Goal: Task Accomplishment & Management: Manage account settings

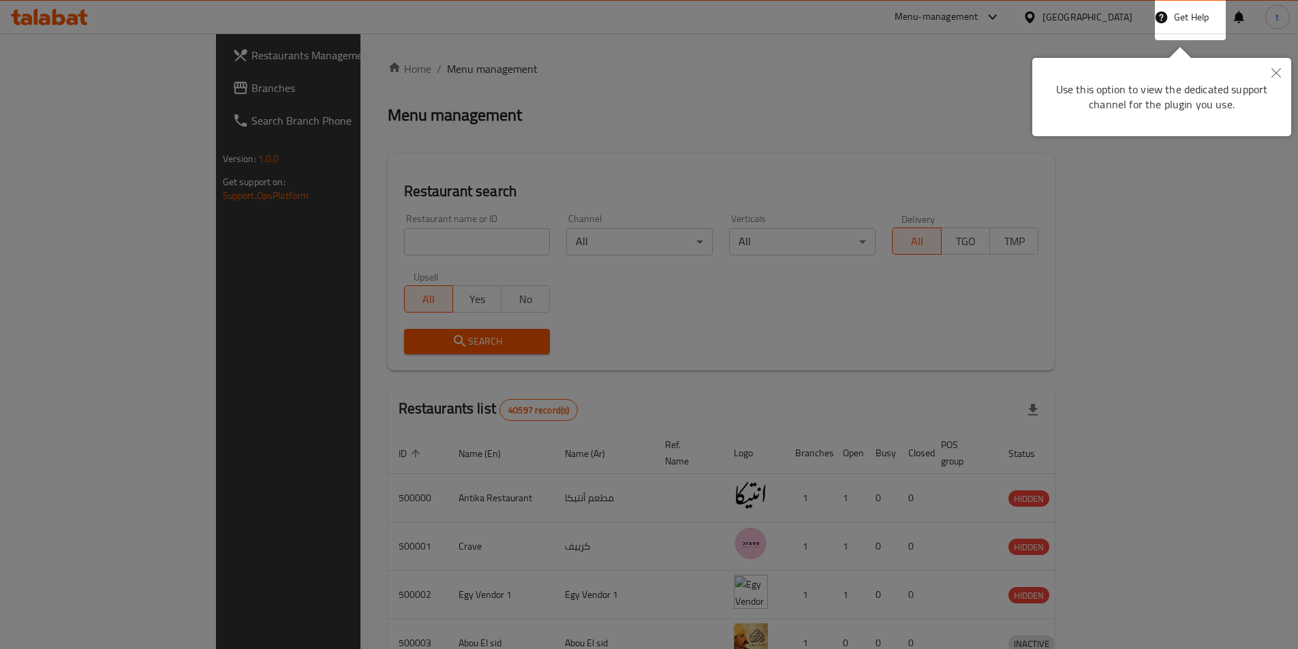
click at [1278, 74] on icon "Close" at bounding box center [1276, 73] width 10 height 10
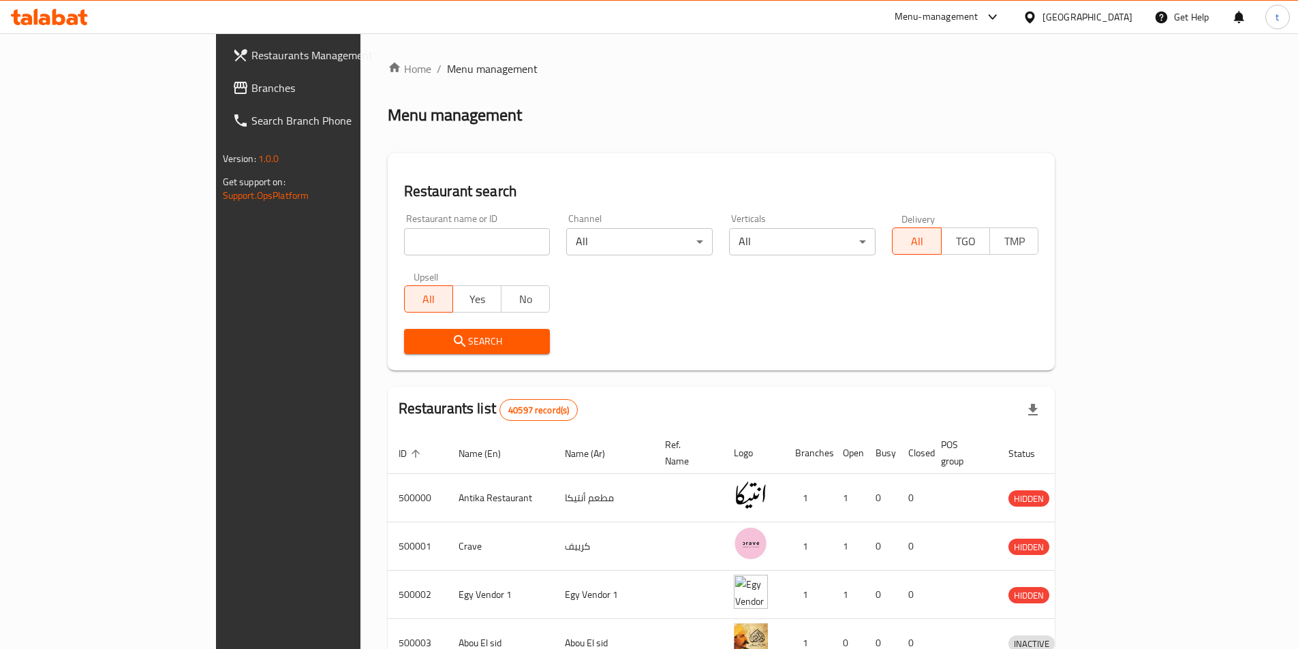
click at [251, 87] on span "Branches" at bounding box center [336, 88] width 170 height 16
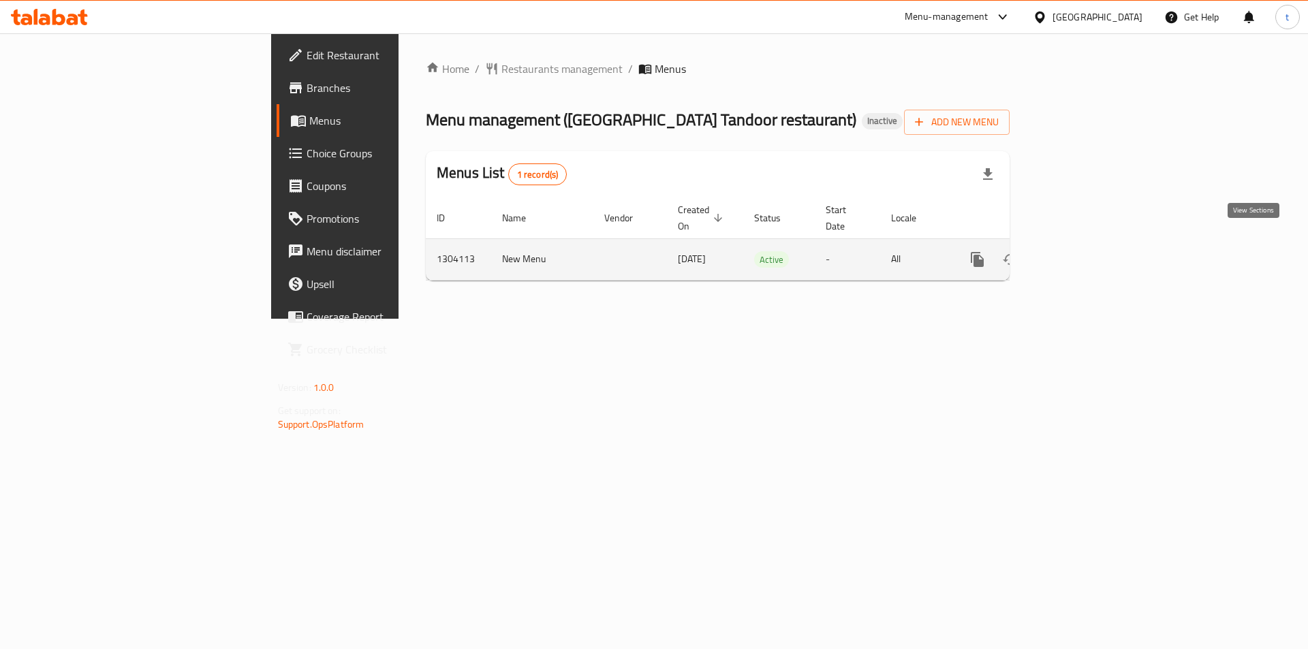
click at [1084, 251] on icon "enhanced table" at bounding box center [1075, 259] width 16 height 16
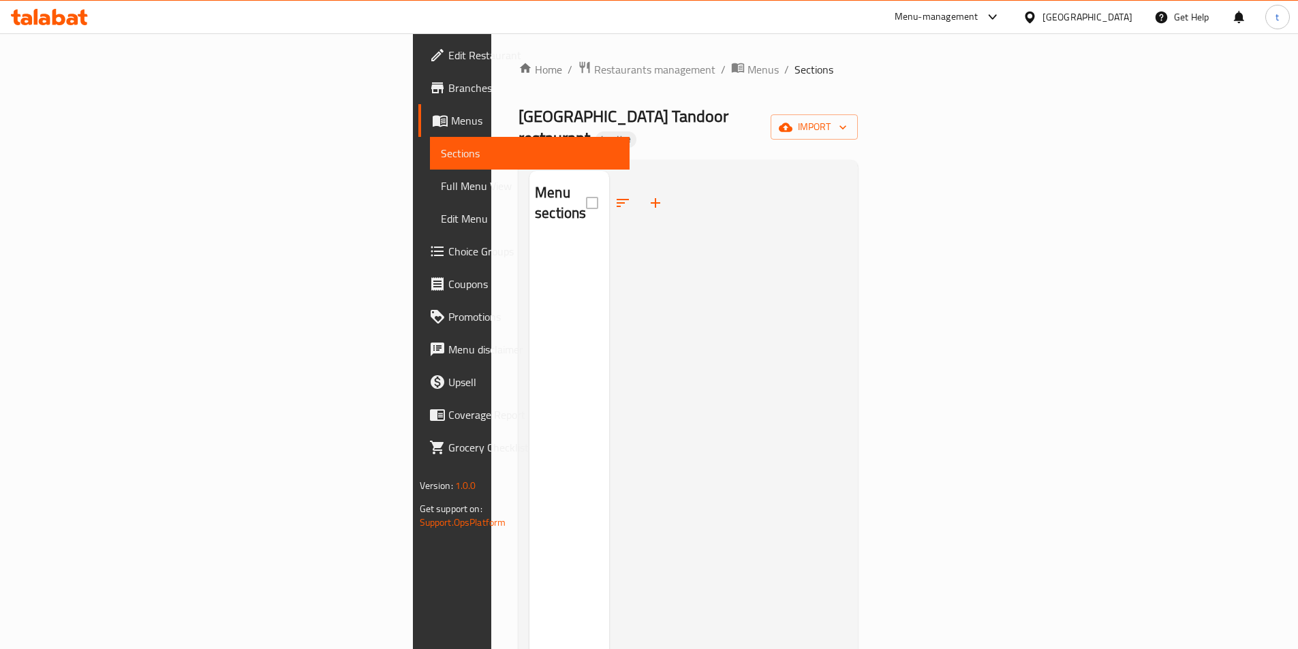
click at [441, 187] on span "Full Menu View" at bounding box center [530, 186] width 178 height 16
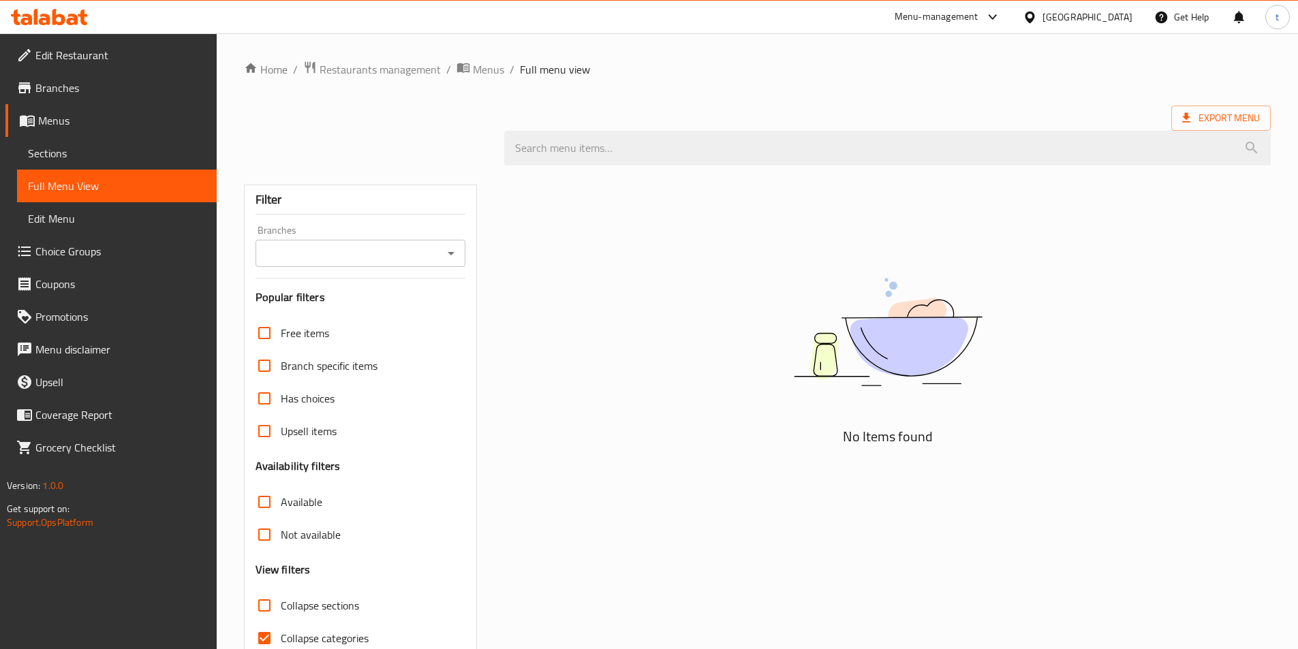
click at [95, 58] on span "Edit Restaurant" at bounding box center [120, 55] width 170 height 16
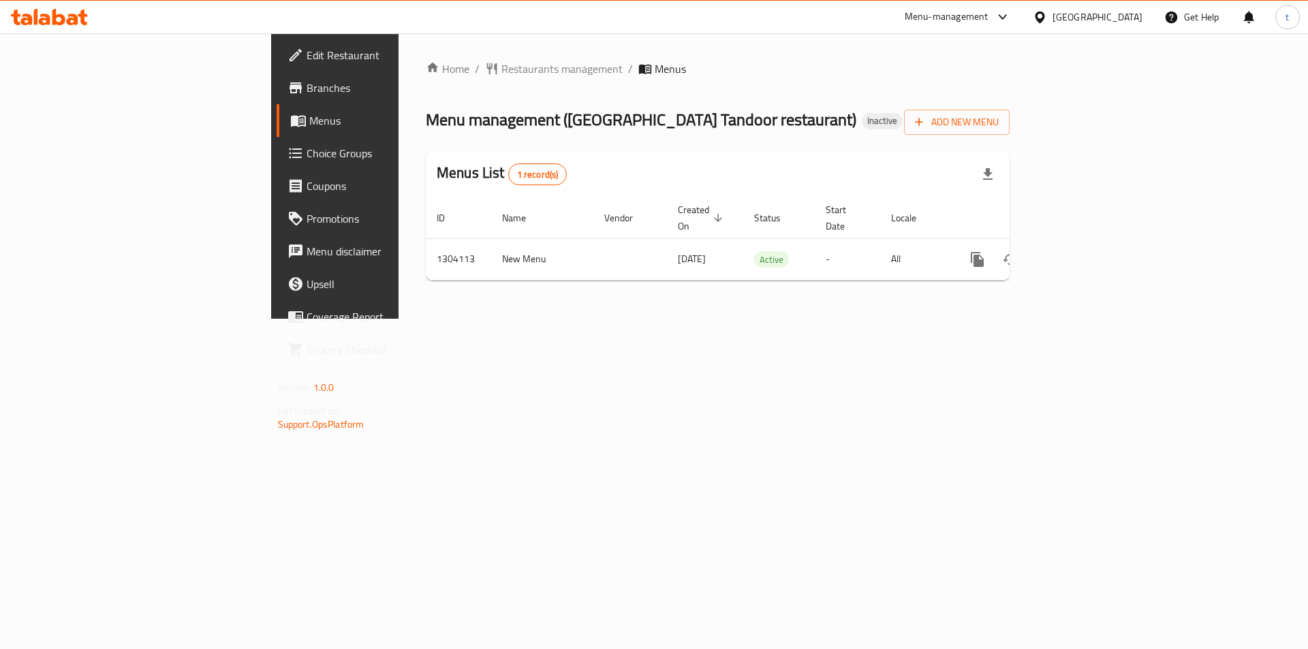
click at [307, 62] on span "Edit Restaurant" at bounding box center [393, 55] width 172 height 16
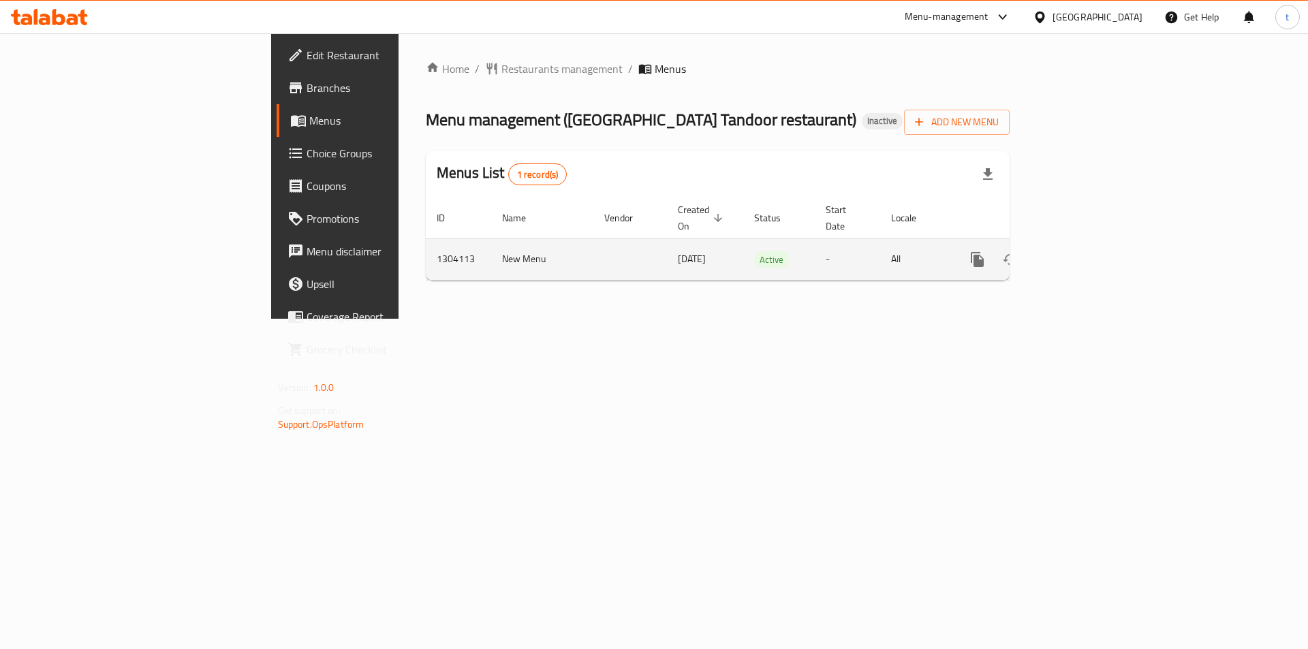
click at [678, 250] on span "[DATE]" at bounding box center [692, 259] width 28 height 18
